Goal: Answer question/provide support: Answer question/provide support

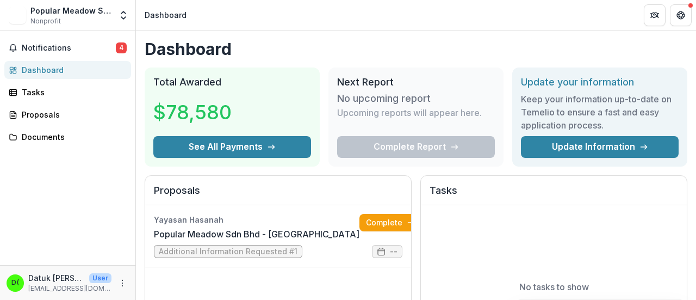
scroll to position [54, 0]
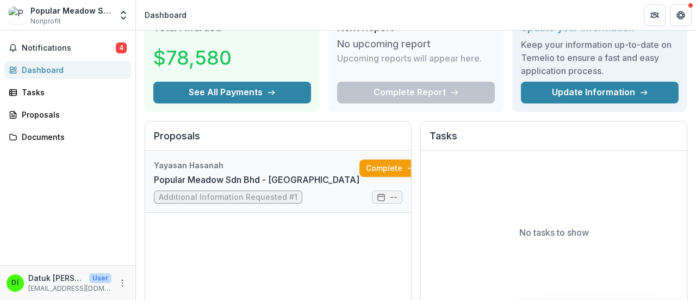
click at [238, 186] on link "Popular Meadow Sdn Bhd - [GEOGRAPHIC_DATA]" at bounding box center [257, 179] width 206 height 13
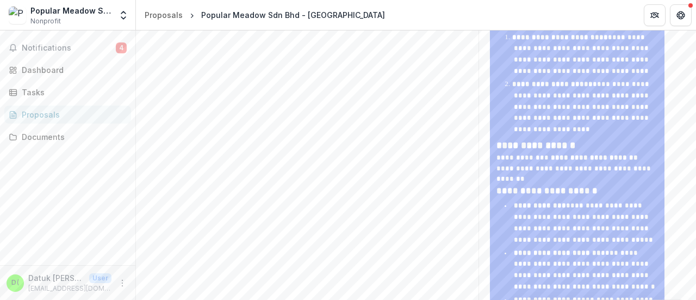
scroll to position [644, 0]
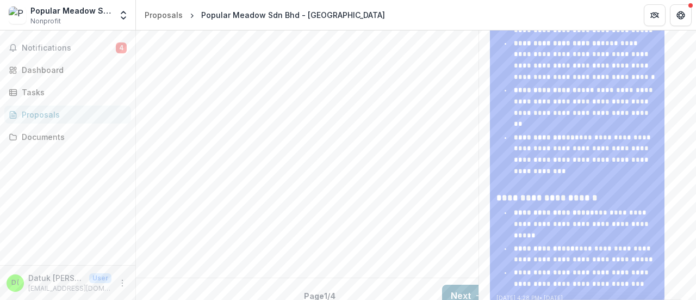
click at [463, 284] on button "Next" at bounding box center [467, 295] width 51 height 22
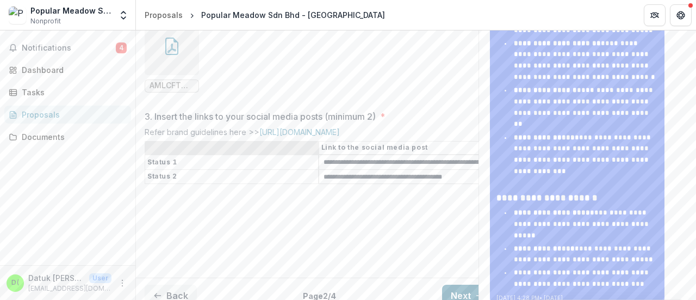
click at [463, 284] on button "Next" at bounding box center [467, 295] width 51 height 22
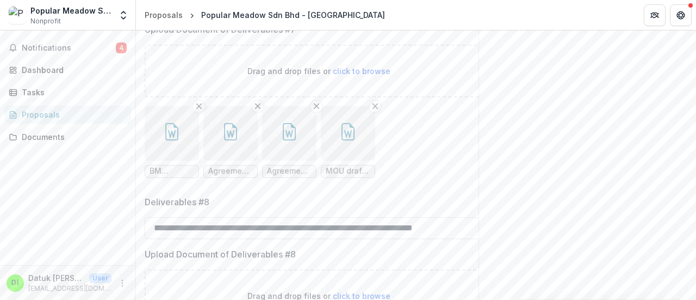
scroll to position [1079, 0]
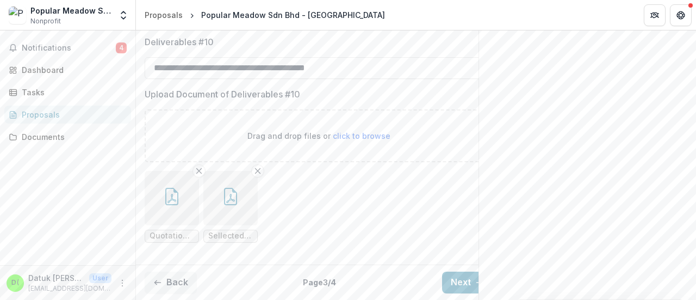
click at [463, 275] on button "Next" at bounding box center [467, 282] width 51 height 22
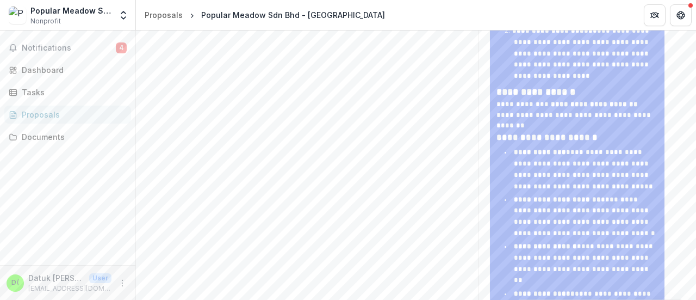
scroll to position [481, 0]
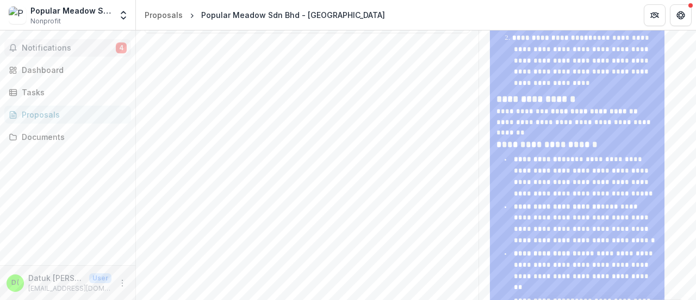
click at [65, 50] on span "Notifications" at bounding box center [69, 47] width 94 height 9
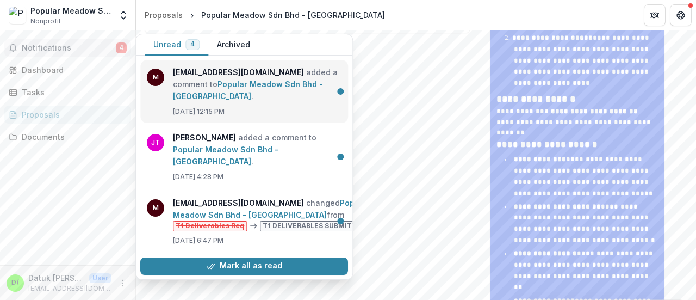
click at [289, 86] on link "Popular Meadow Sdn Bhd - [GEOGRAPHIC_DATA]" at bounding box center [248, 89] width 150 height 21
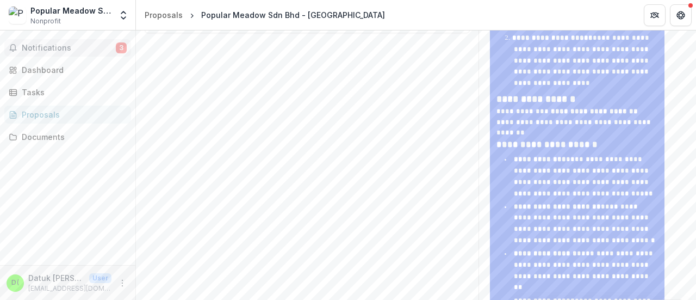
click at [119, 45] on span "3" at bounding box center [121, 47] width 11 height 11
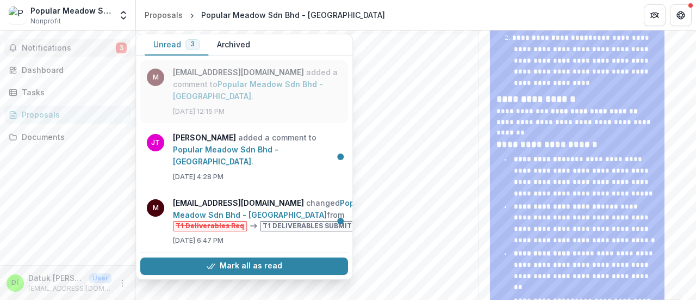
click at [220, 100] on link "Popular Meadow Sdn Bhd - [GEOGRAPHIC_DATA]" at bounding box center [248, 89] width 150 height 21
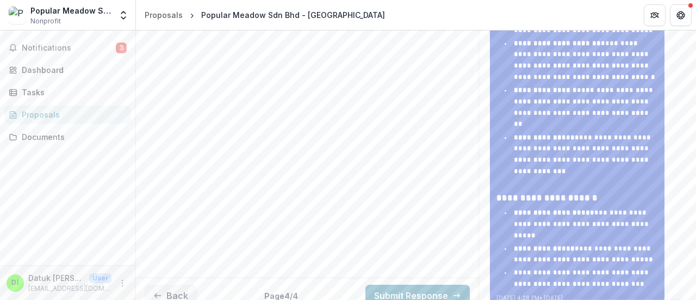
scroll to position [427, 0]
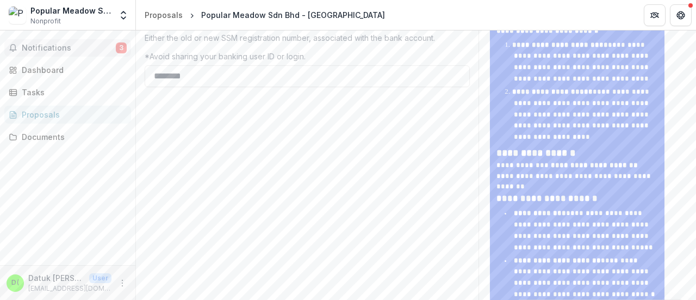
click at [80, 49] on span "Notifications" at bounding box center [69, 47] width 94 height 9
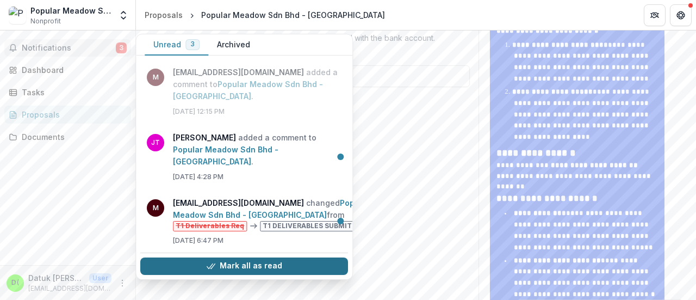
click at [248, 257] on button "Mark all as read" at bounding box center [244, 265] width 208 height 17
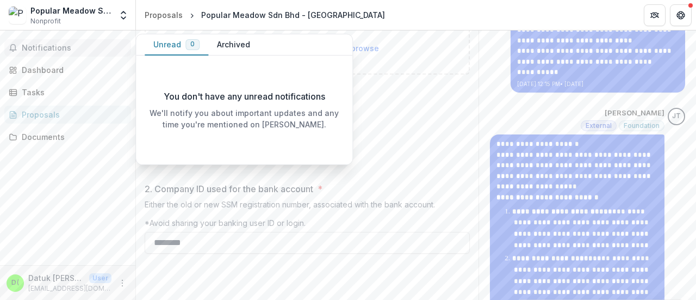
scroll to position [155, 0]
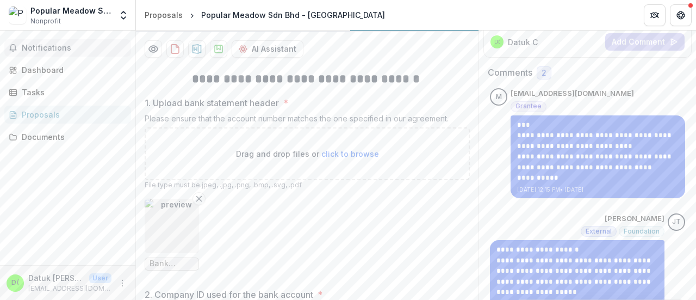
click at [420, 270] on ul "Bank statement header.jpeg" at bounding box center [307, 234] width 325 height 72
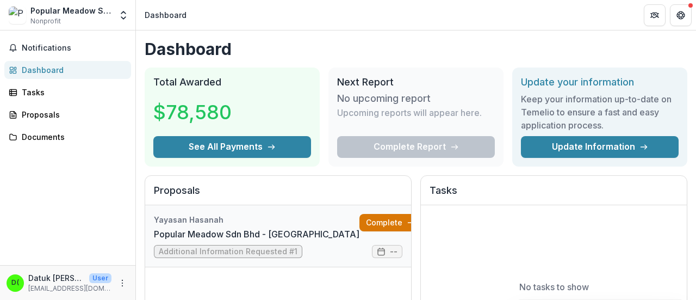
click at [364, 218] on link "Complete" at bounding box center [390, 222] width 63 height 17
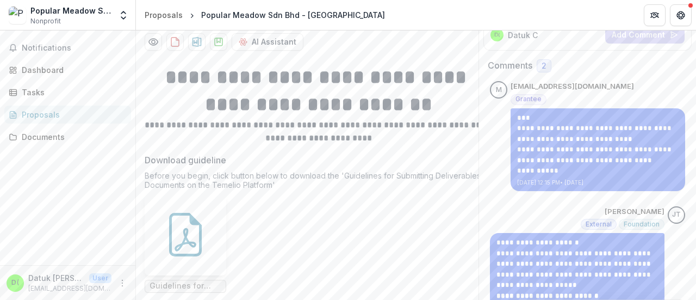
scroll to position [163, 0]
click at [541, 63] on span "2" at bounding box center [543, 65] width 5 height 9
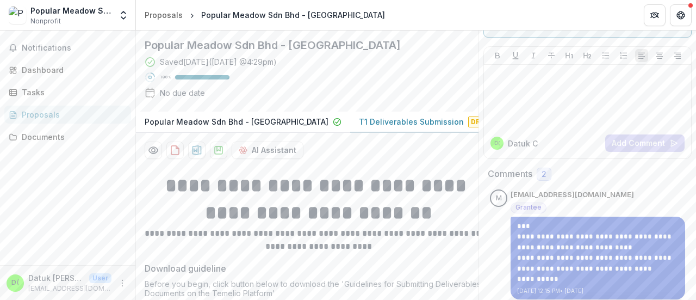
scroll to position [0, 0]
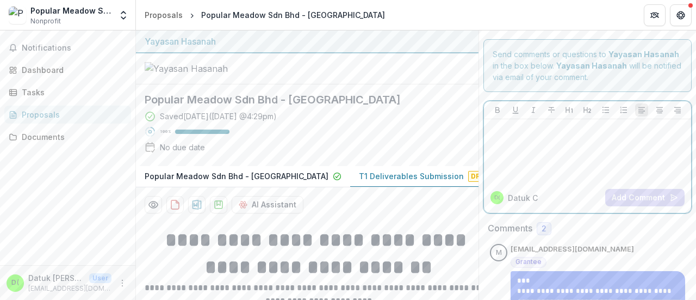
click at [533, 143] on div at bounding box center [587, 150] width 198 height 54
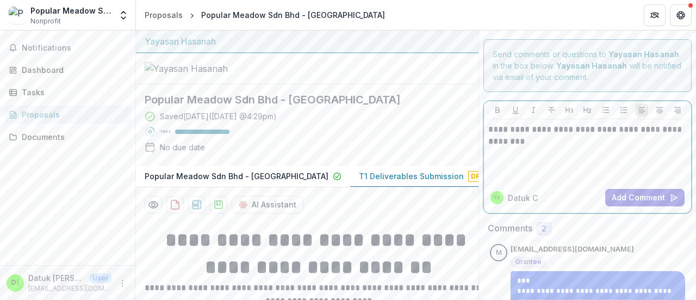
click at [632, 132] on p "**********" at bounding box center [587, 135] width 199 height 24
click at [586, 139] on p "**********" at bounding box center [587, 135] width 199 height 24
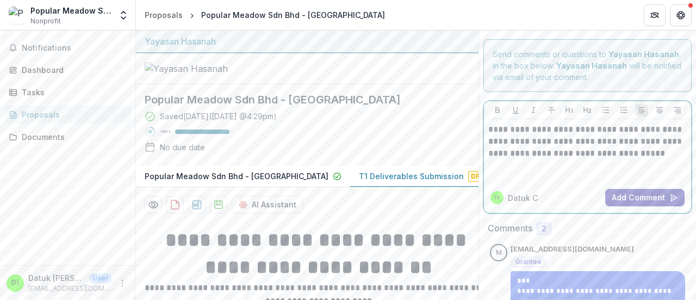
click at [628, 197] on button "Add Comment" at bounding box center [644, 197] width 79 height 17
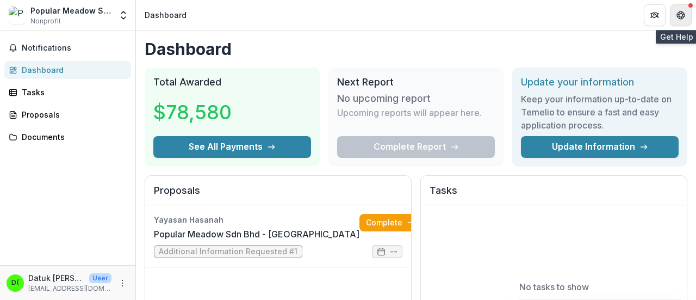
click at [681, 16] on icon "Get Help" at bounding box center [680, 15] width 9 height 9
click at [681, 15] on icon "Get Help" at bounding box center [680, 15] width 9 height 9
click at [119, 44] on span "1" at bounding box center [121, 47] width 11 height 11
click at [82, 126] on div "Notifications 1 Unread 1 Archived D( Datuk [PERSON_NAME] ([PERSON_NAME]) added …" at bounding box center [67, 147] width 135 height 234
